Goal: Complete application form

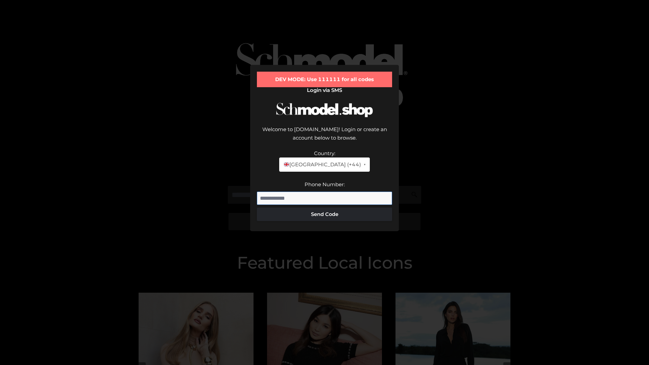
click at [325, 192] on input "Phone Number:" at bounding box center [324, 199] width 135 height 14
type input "**********"
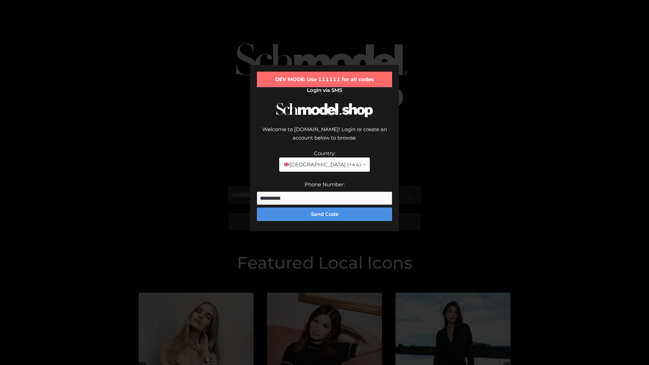
click at [325, 208] on button "Send Code" at bounding box center [324, 215] width 135 height 14
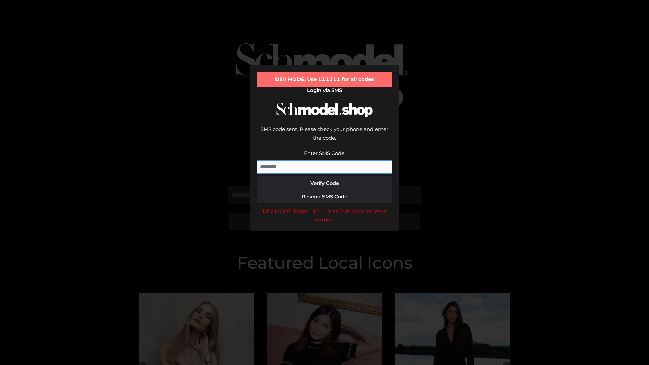
click at [325, 160] on input "Enter SMS Code:" at bounding box center [324, 167] width 135 height 14
type input "******"
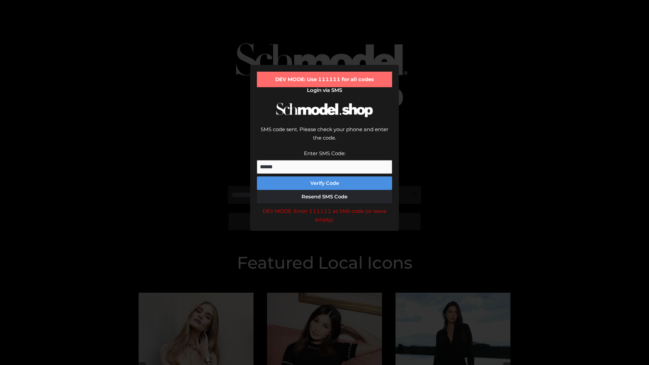
click at [325, 177] on button "Verify Code" at bounding box center [324, 184] width 135 height 14
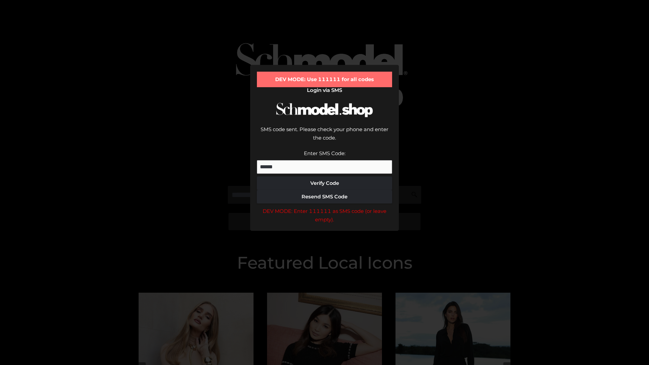
click at [325, 207] on div "DEV MODE: Enter 111111 as SMS code (or leave empty)." at bounding box center [324, 215] width 135 height 17
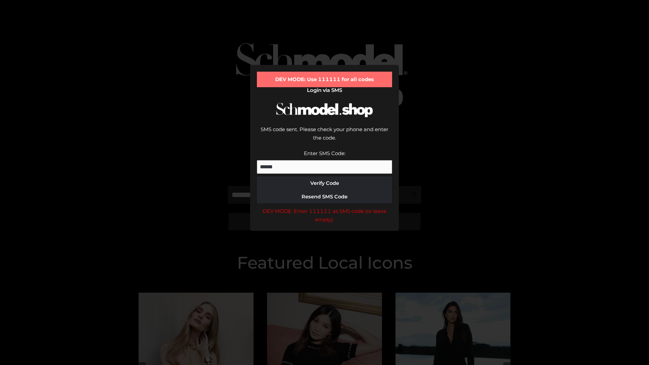
click at [325, 207] on div "DEV MODE: Enter 111111 as SMS code (or leave empty)." at bounding box center [324, 215] width 135 height 17
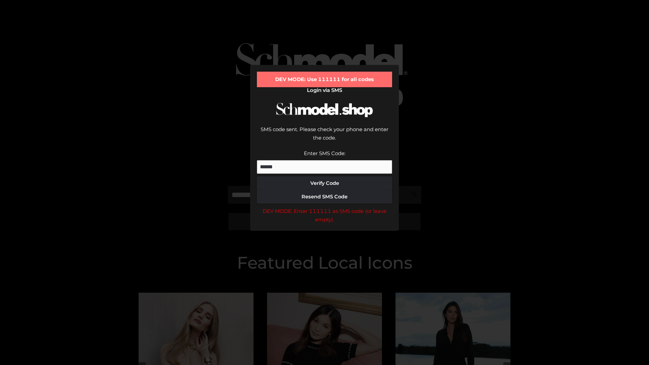
click at [325, 207] on div "DEV MODE: Enter 111111 as SMS code (or leave empty)." at bounding box center [324, 215] width 135 height 17
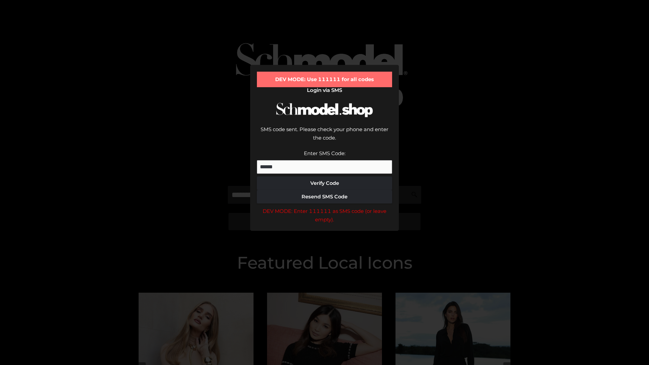
click at [325, 207] on div "DEV MODE: Enter 111111 as SMS code (or leave empty)." at bounding box center [324, 215] width 135 height 17
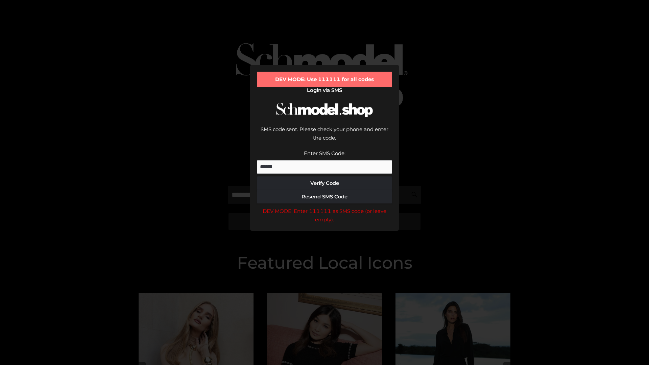
click at [325, 207] on div "DEV MODE: Enter 111111 as SMS code (or leave empty)." at bounding box center [324, 215] width 135 height 17
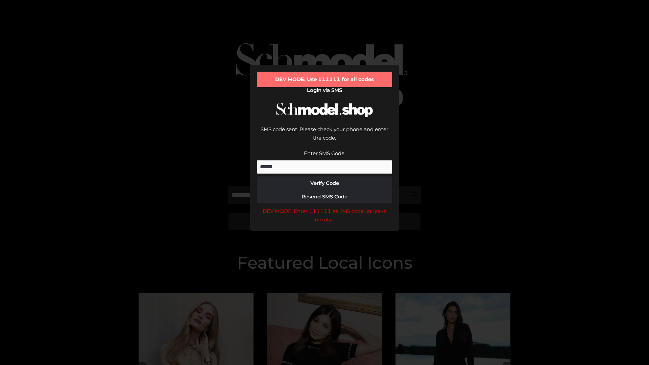
click at [325, 207] on div "DEV MODE: Enter 111111 as SMS code (or leave empty)." at bounding box center [324, 215] width 135 height 17
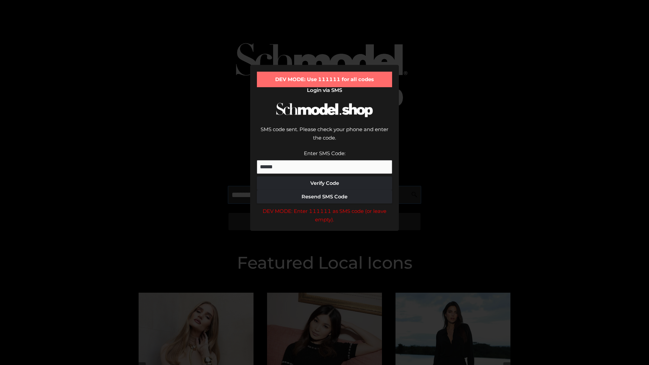
scroll to position [0, 35]
click at [325, 207] on div "DEV MODE: Enter 111111 as SMS code (or leave empty)." at bounding box center [324, 215] width 135 height 17
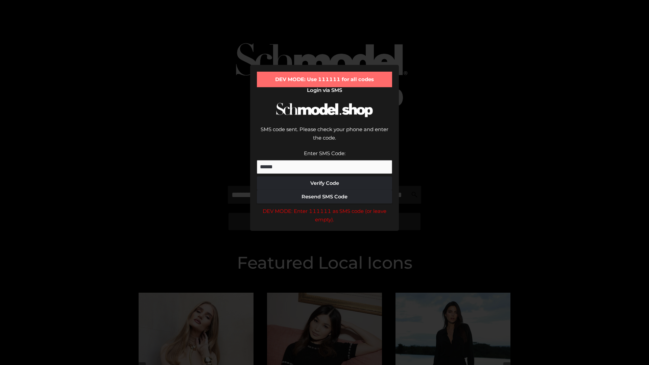
click at [325, 207] on div "DEV MODE: Enter 111111 as SMS code (or leave empty)." at bounding box center [324, 215] width 135 height 17
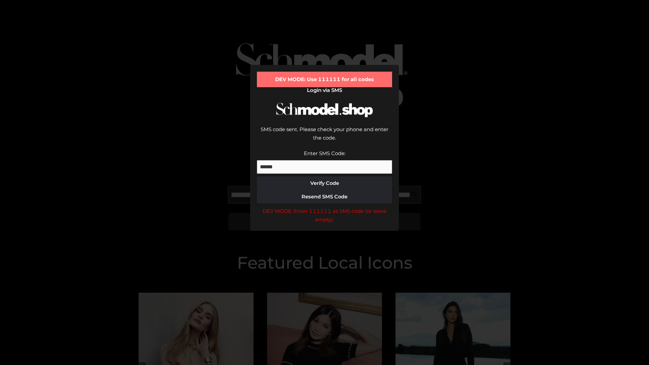
scroll to position [0, 74]
click at [325, 207] on div "DEV MODE: Enter 111111 as SMS code (or leave empty)." at bounding box center [324, 215] width 135 height 17
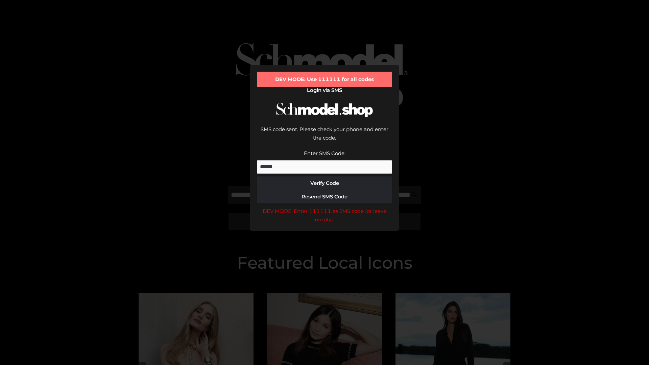
click at [325, 207] on div "DEV MODE: Enter 111111 as SMS code (or leave empty)." at bounding box center [324, 215] width 135 height 17
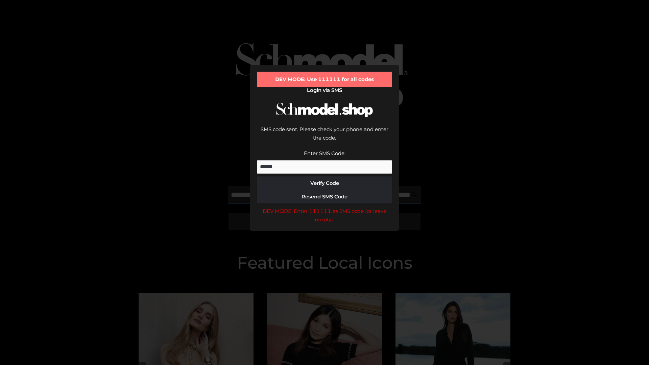
scroll to position [0, 115]
click at [325, 207] on div "DEV MODE: Enter 111111 as SMS code (or leave empty)." at bounding box center [324, 215] width 135 height 17
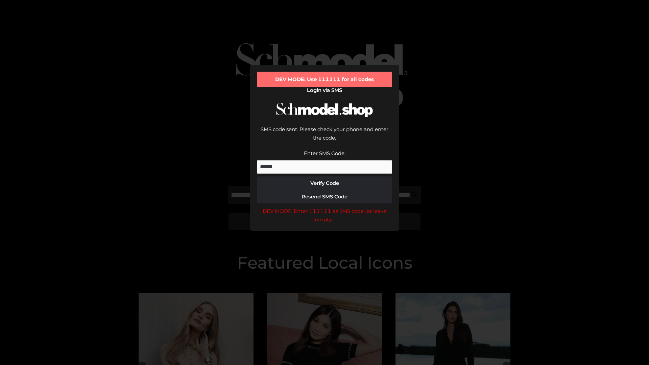
click at [325, 207] on div "DEV MODE: Enter 111111 as SMS code (or leave empty)." at bounding box center [324, 215] width 135 height 17
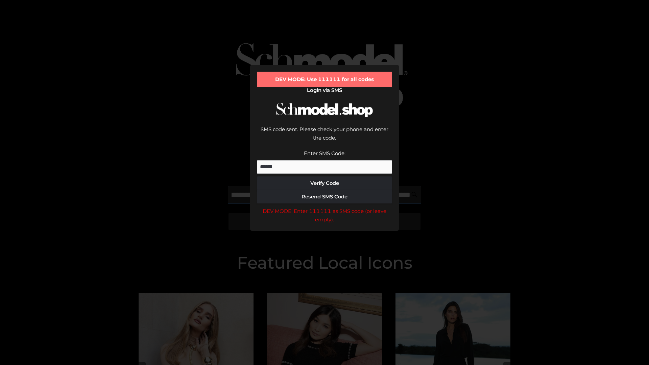
scroll to position [0, 157]
click at [325, 207] on div "DEV MODE: Enter 111111 as SMS code (or leave empty)." at bounding box center [324, 215] width 135 height 17
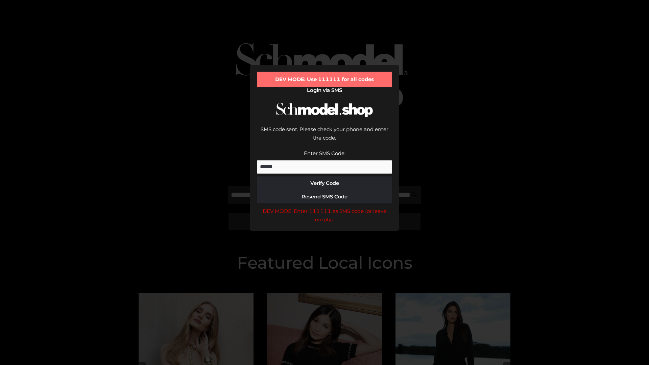
click at [325, 207] on div "DEV MODE: Enter 111111 as SMS code (or leave empty)." at bounding box center [324, 215] width 135 height 17
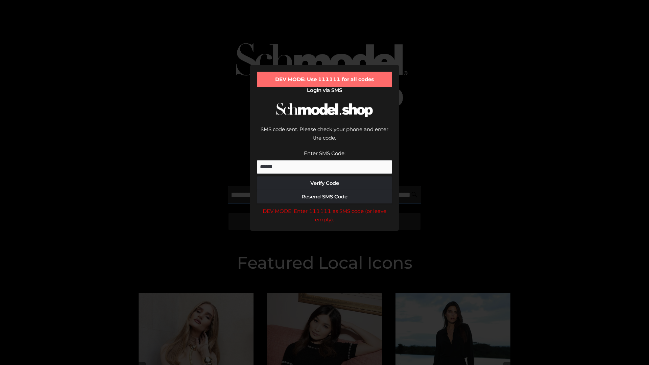
scroll to position [0, 196]
click at [325, 207] on div "DEV MODE: Enter 111111 as SMS code (or leave empty)." at bounding box center [324, 215] width 135 height 17
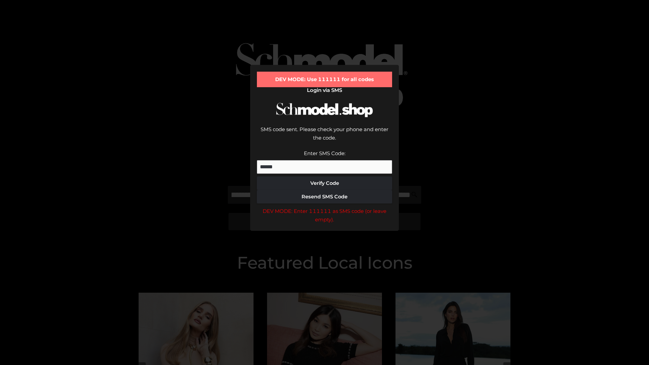
click at [325, 207] on div "DEV MODE: Enter 111111 as SMS code (or leave empty)." at bounding box center [324, 215] width 135 height 17
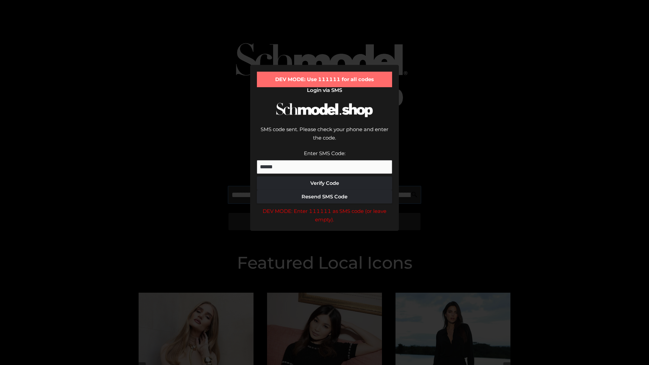
scroll to position [0, 235]
type input "**********"
